Goal: Task Accomplishment & Management: Manage account settings

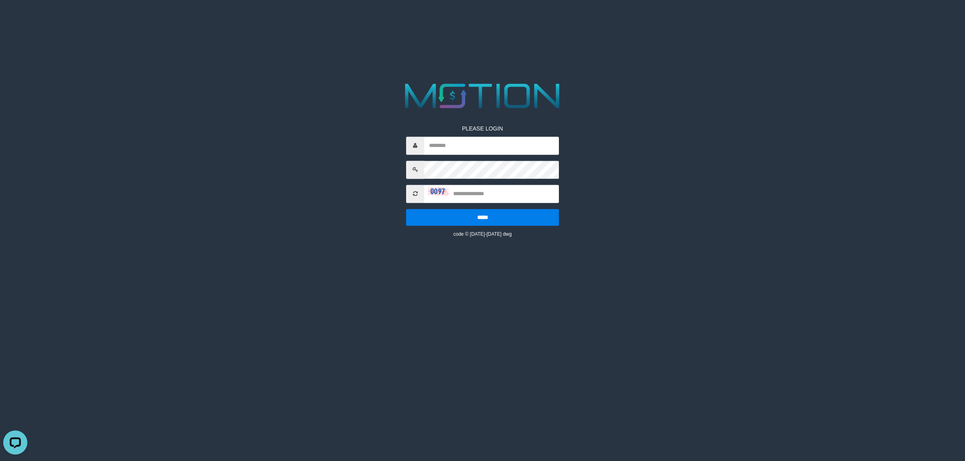
click at [240, 168] on div "PLEASE LOGIN ***** code © 2012-2018 dwg" at bounding box center [482, 158] width 494 height 159
click at [413, 197] on span at bounding box center [415, 194] width 18 height 18
click at [414, 198] on span at bounding box center [415, 194] width 18 height 18
